Goal: Transaction & Acquisition: Purchase product/service

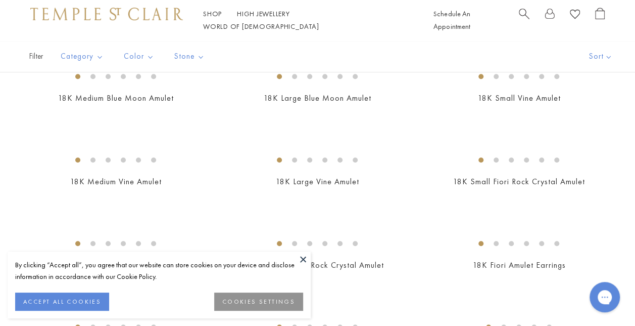
scroll to position [253, 0]
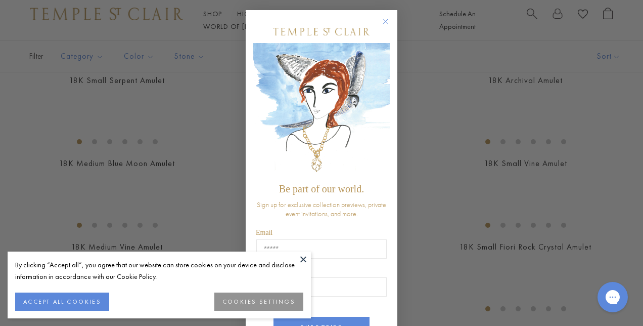
click at [303, 258] on button at bounding box center [303, 258] width 15 height 15
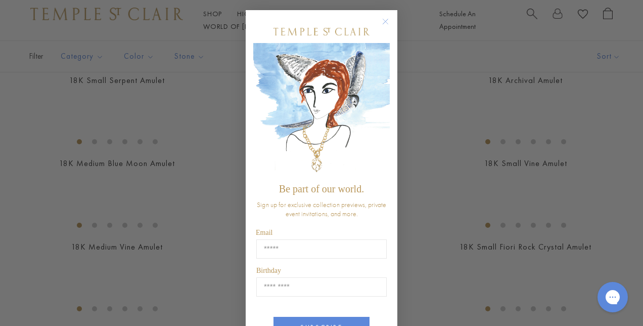
click at [383, 20] on icon "Close dialog" at bounding box center [385, 21] width 5 height 5
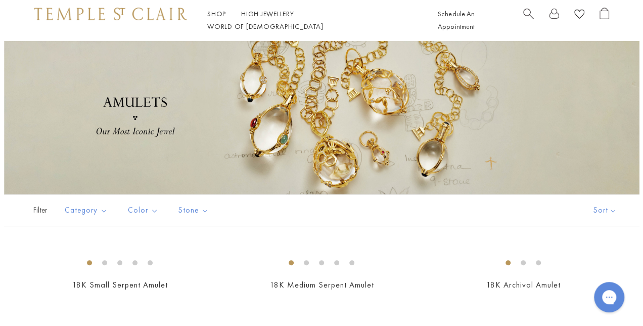
scroll to position [0, 0]
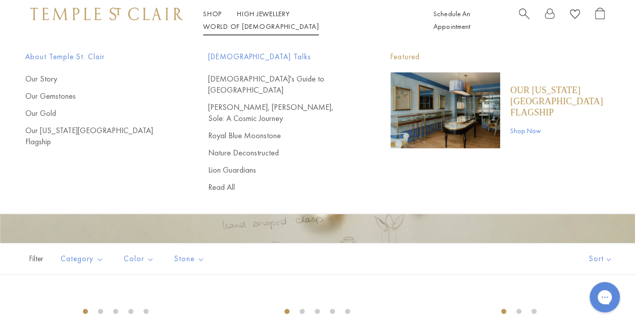
click at [523, 18] on span "Search" at bounding box center [524, 13] width 11 height 11
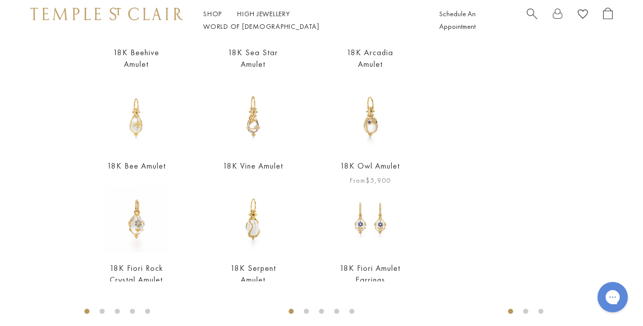
scroll to position [152, 0]
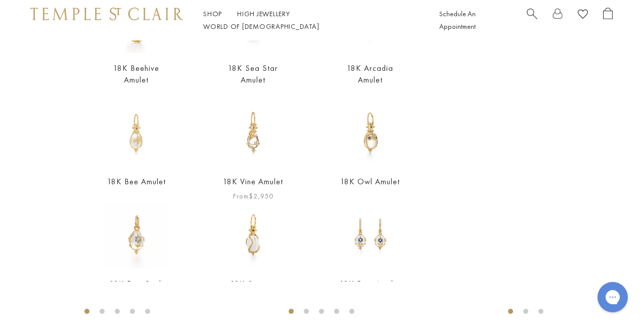
type input "**********"
click at [243, 180] on link "18K Vine Amulet" at bounding box center [253, 181] width 60 height 11
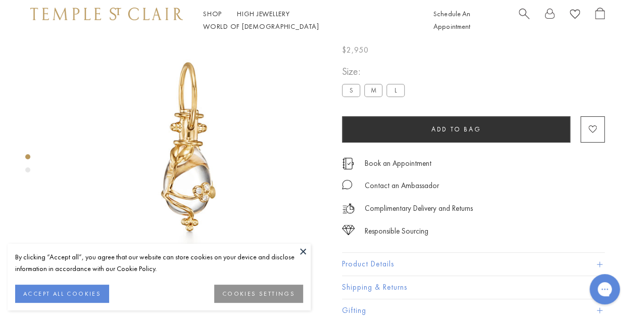
scroll to position [40, 0]
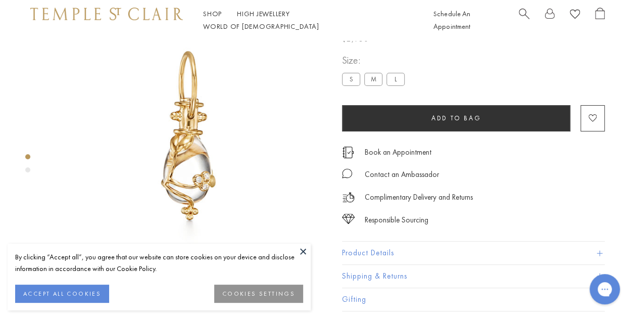
click at [302, 250] on button at bounding box center [303, 251] width 15 height 15
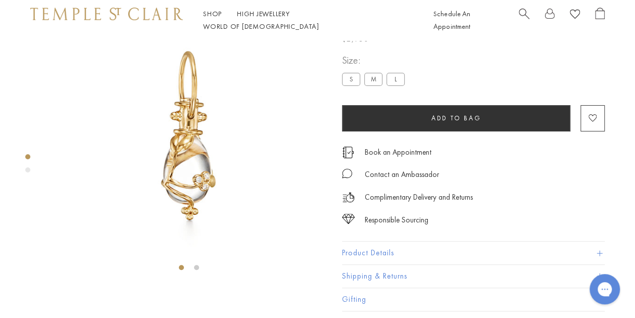
click at [394, 85] on label "L" at bounding box center [396, 79] width 18 height 13
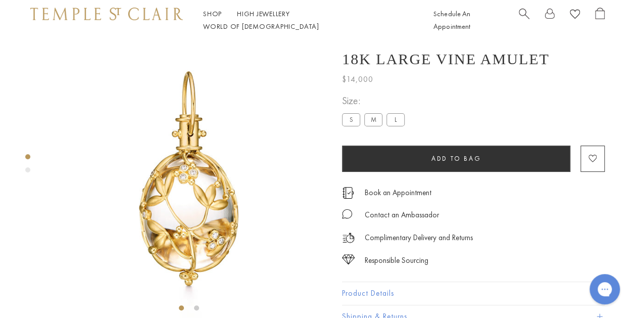
click at [373, 126] on label "M" at bounding box center [374, 119] width 18 height 13
